Goal: Information Seeking & Learning: Learn about a topic

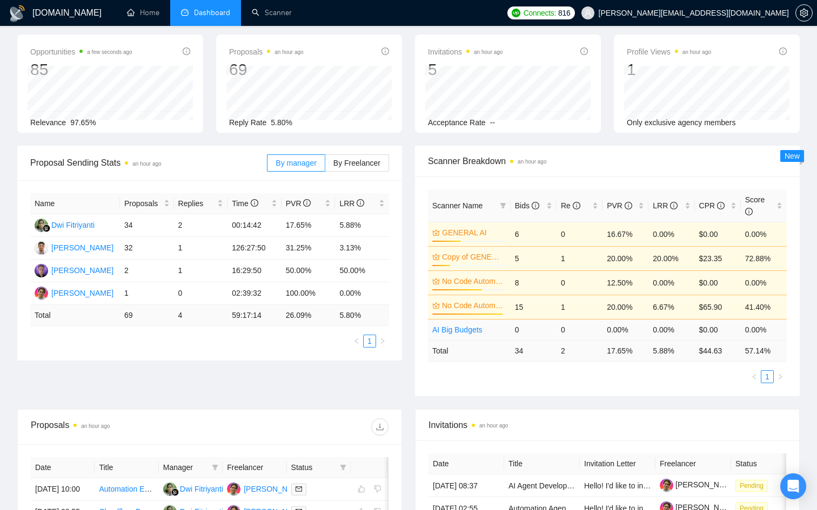
scroll to position [45, 0]
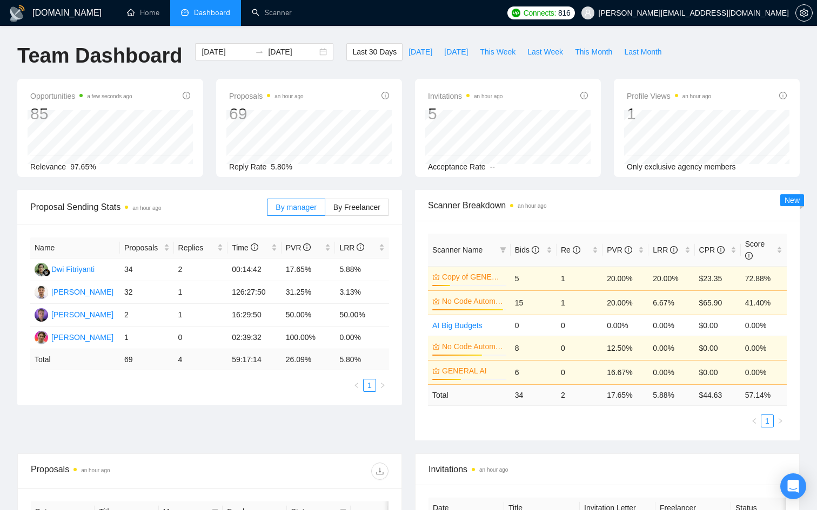
scroll to position [44, 0]
